Goal: Task Accomplishment & Management: Use online tool/utility

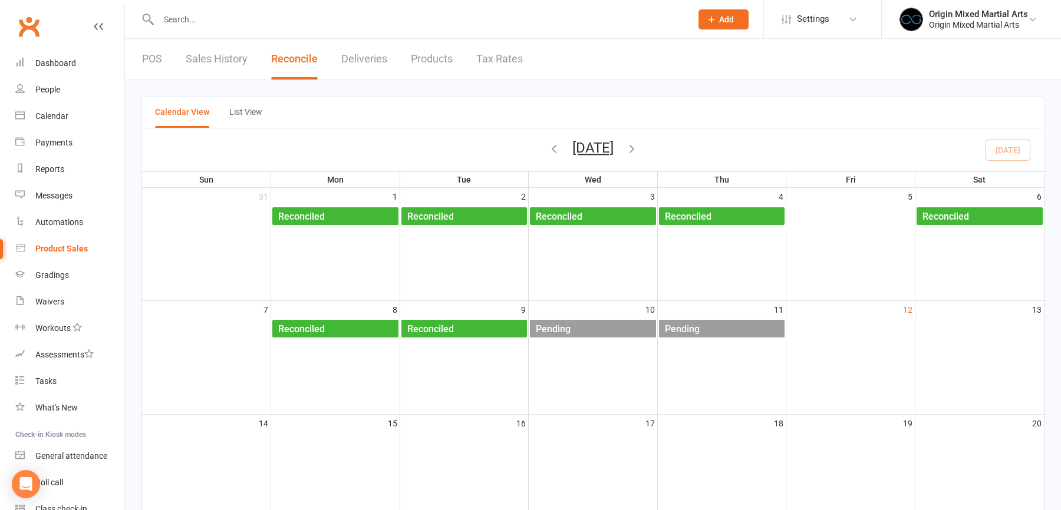
click at [151, 59] on link "POS" at bounding box center [152, 59] width 20 height 41
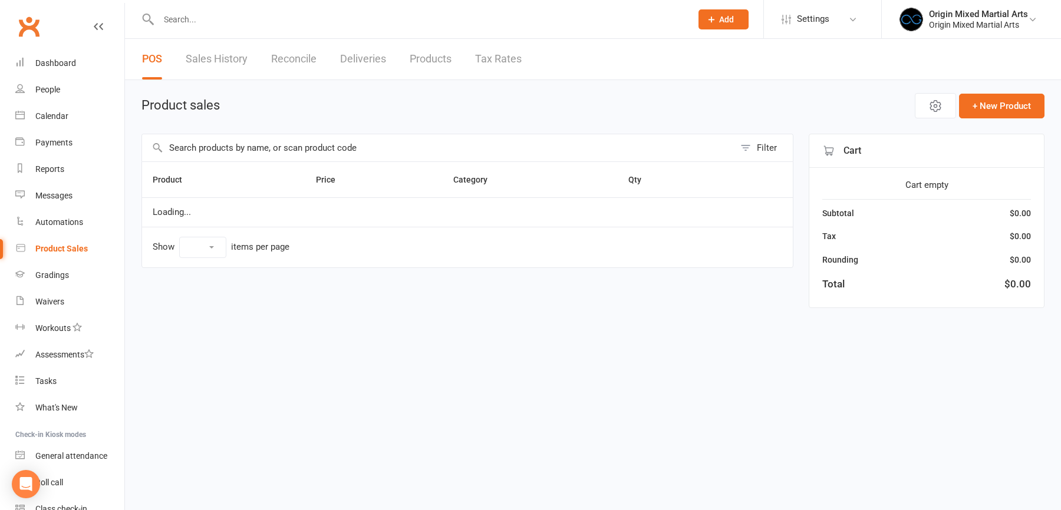
select select "10"
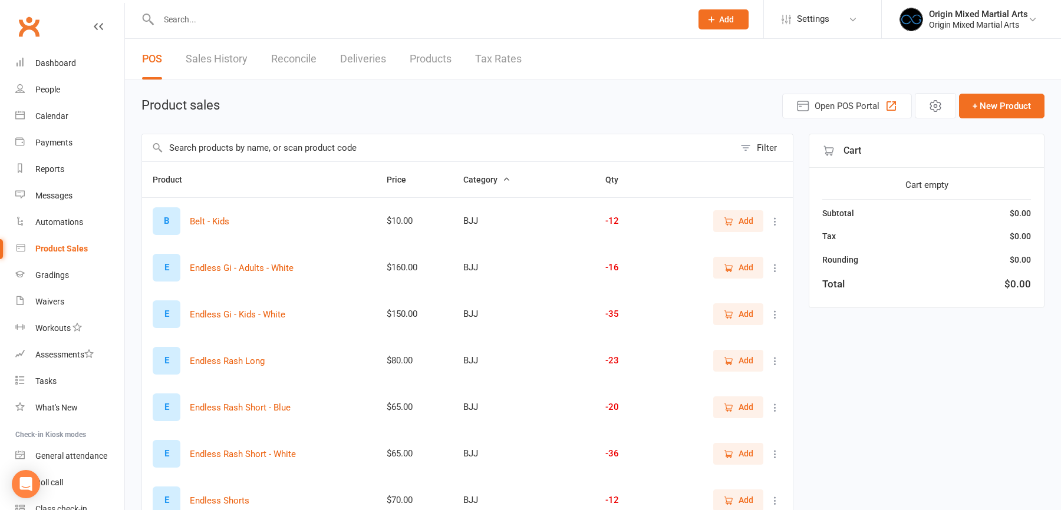
click at [200, 147] on input "text" at bounding box center [438, 147] width 592 height 27
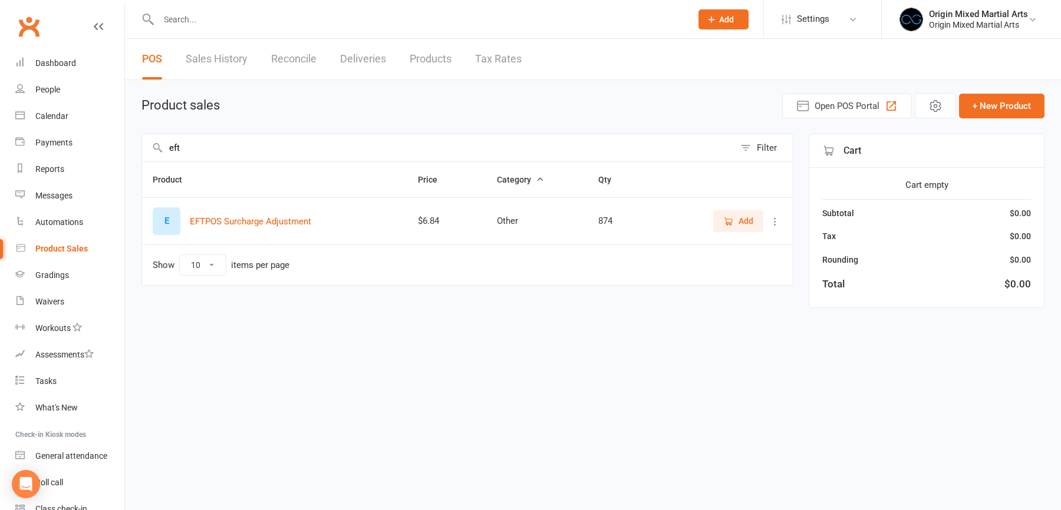
type input "eft"
click at [780, 217] on icon at bounding box center [775, 222] width 12 height 12
click at [760, 245] on link "View / Edit" at bounding box center [723, 243] width 117 height 24
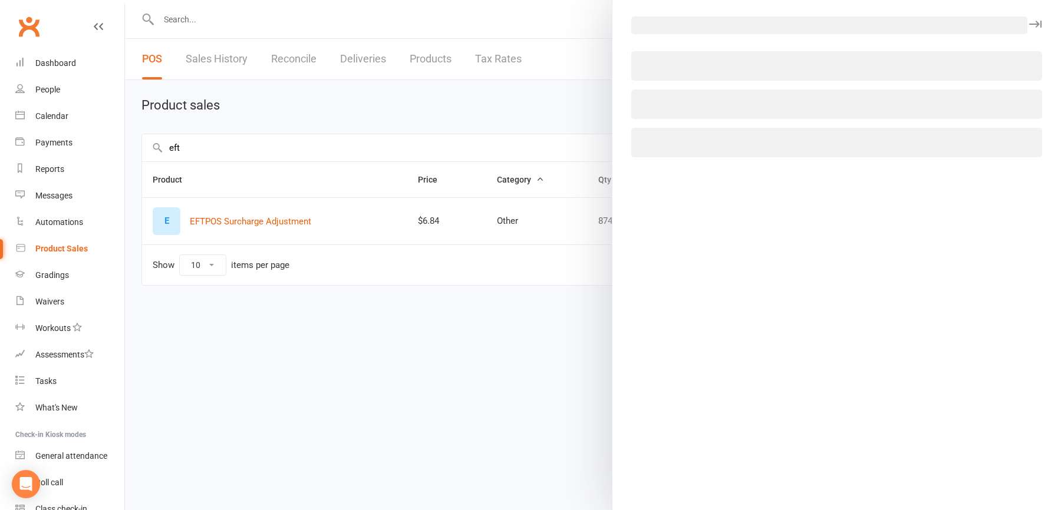
select select "2536"
select select "1027"
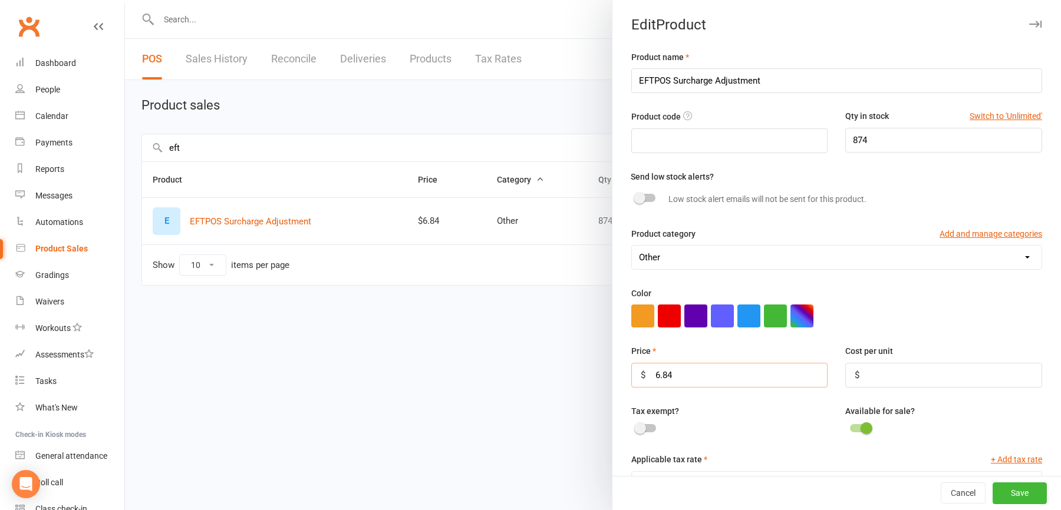
drag, startPoint x: 682, startPoint y: 373, endPoint x: 610, endPoint y: 371, distance: 71.9
click at [125, 0] on react-component "Edit Product Product name EFTPOS Surcharge Adjustment Product code Qty in stock…" at bounding box center [125, 0] width 0 height 0
type input "1.09"
click at [1020, 492] on button "Save" at bounding box center [1019, 493] width 54 height 21
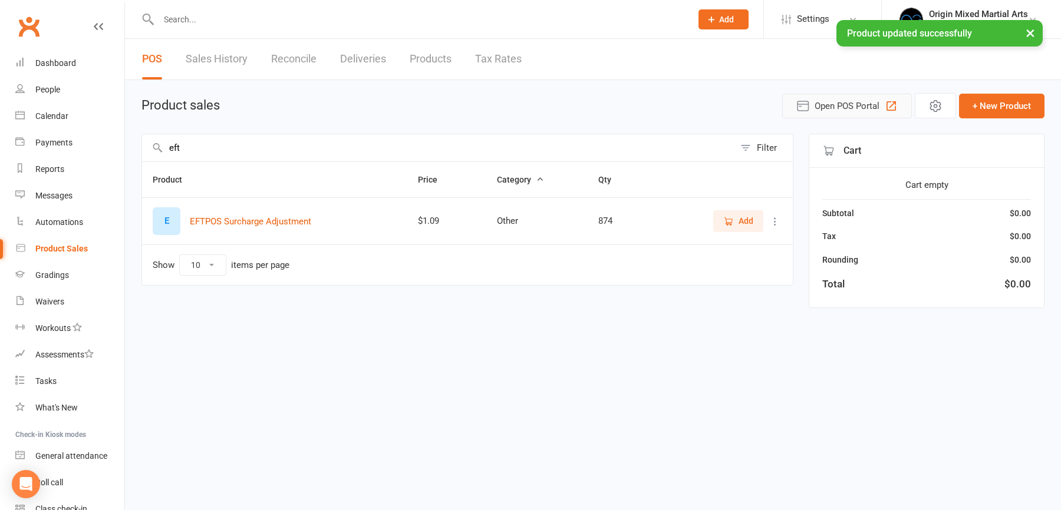
click at [873, 111] on span "Open POS Portal" at bounding box center [846, 106] width 65 height 14
